Goal: Transaction & Acquisition: Obtain resource

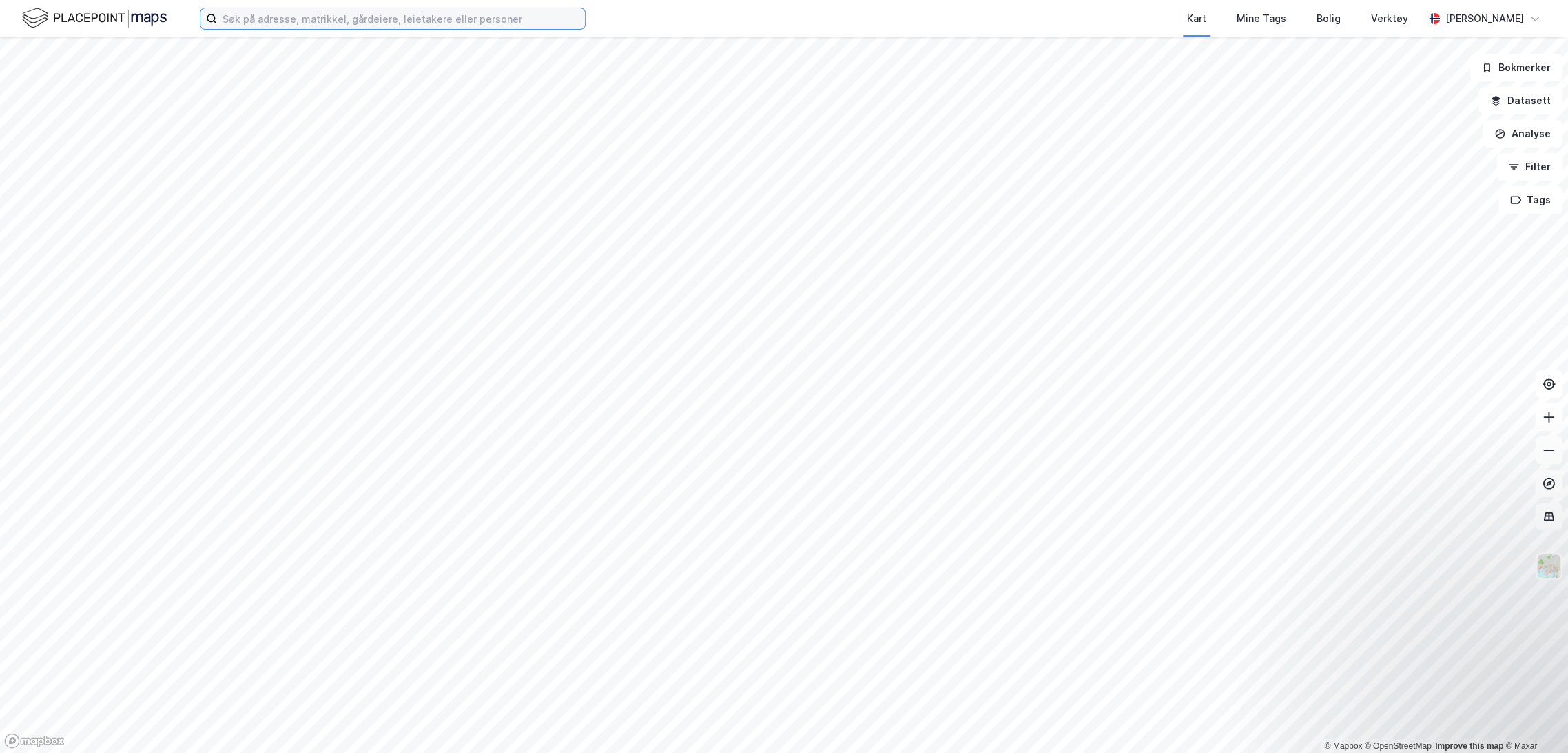
click at [480, 26] on input at bounding box center [401, 19] width 368 height 21
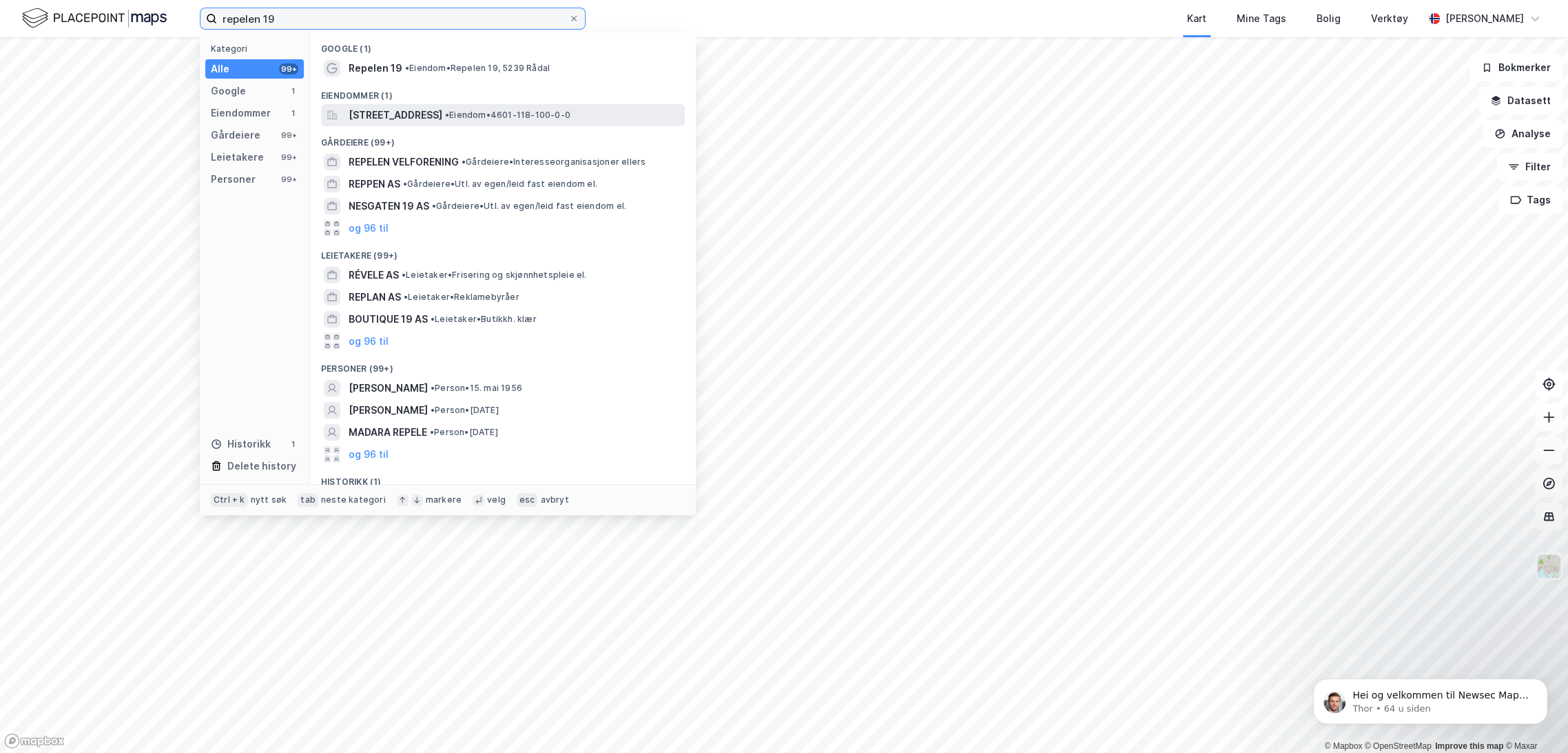
type input "repelen 19"
click at [554, 116] on span "• Eiendom • 4601-118-100-0-0" at bounding box center [507, 115] width 126 height 11
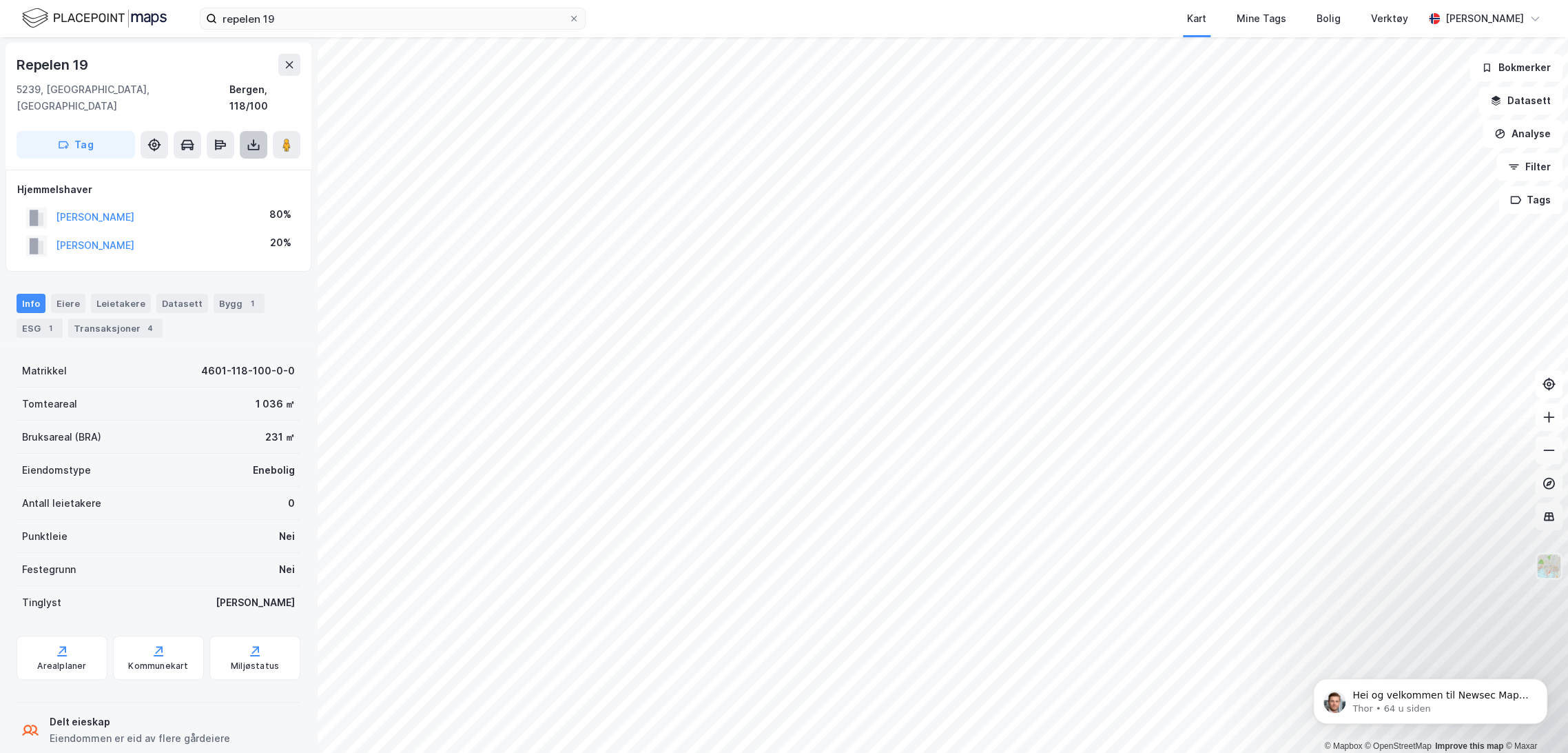
click at [246, 138] on icon at bounding box center [253, 145] width 14 height 14
click at [204, 167] on div "Last ned grunnbok" at bounding box center [185, 172] width 80 height 11
